Goal: Navigation & Orientation: Find specific page/section

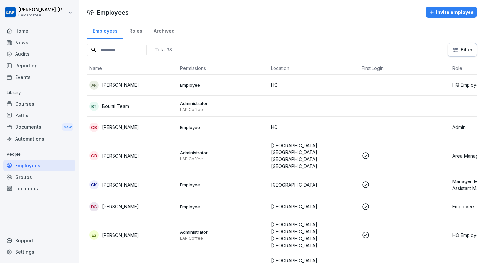
click at [140, 29] on div "Roles" at bounding box center [135, 30] width 24 height 17
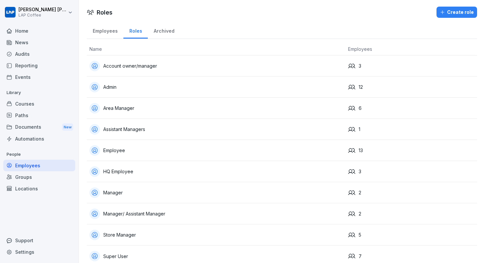
scroll to position [9, 0]
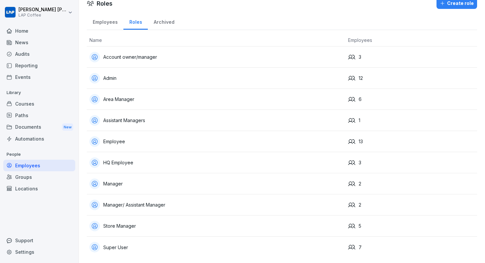
click at [182, 81] on div "Admin" at bounding box center [215, 78] width 253 height 11
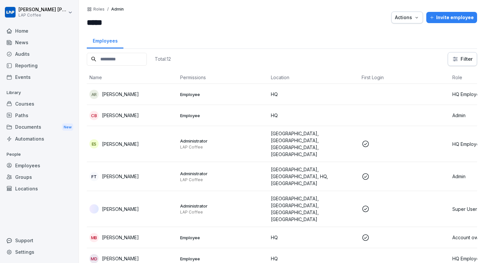
click at [33, 176] on div "Groups" at bounding box center [39, 177] width 72 height 12
